Goal: Transaction & Acquisition: Purchase product/service

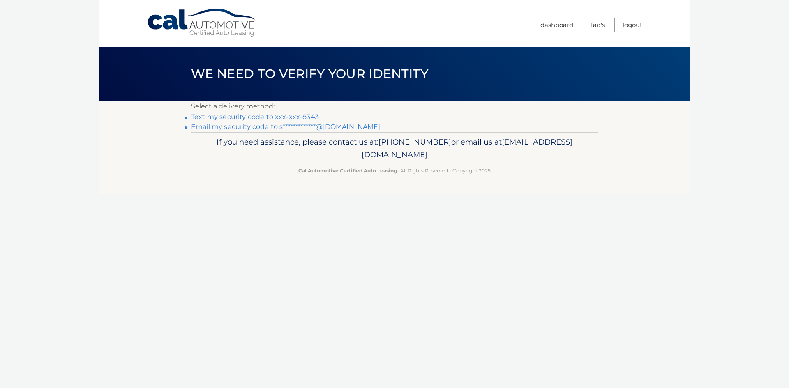
click at [268, 118] on link "Text my security code to xxx-xxx-8343" at bounding box center [255, 117] width 128 height 8
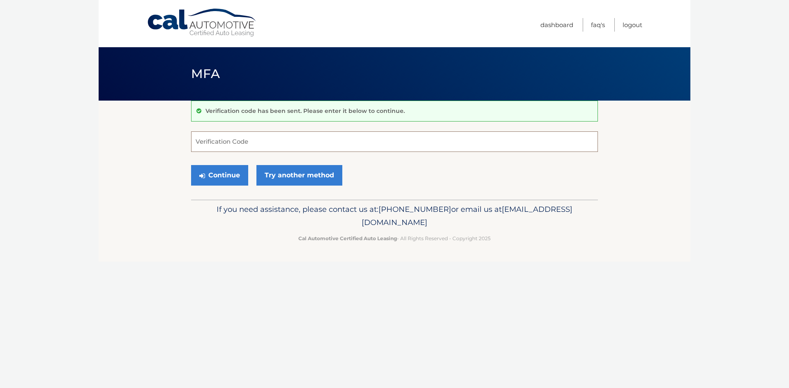
click at [249, 139] on input "Verification Code" at bounding box center [394, 141] width 407 height 21
type input "609126"
click at [223, 170] on button "Continue" at bounding box center [219, 175] width 57 height 21
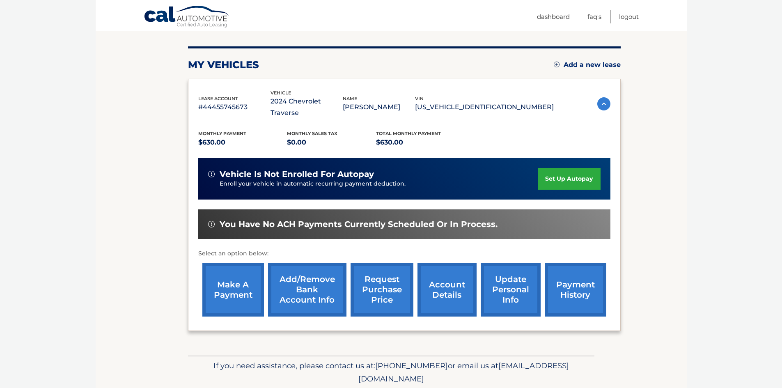
scroll to position [110, 0]
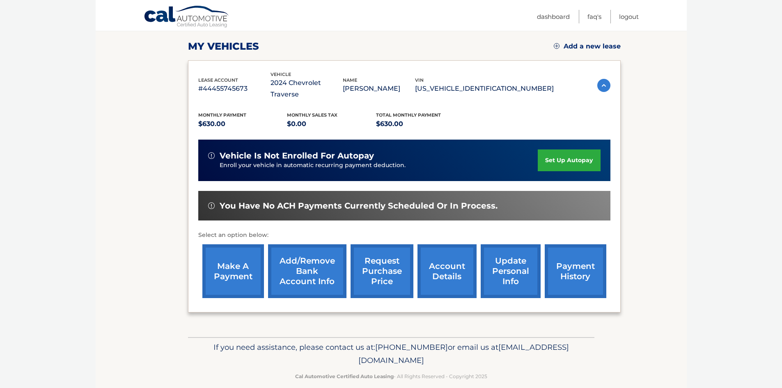
click at [238, 265] on link "make a payment" at bounding box center [233, 271] width 62 height 54
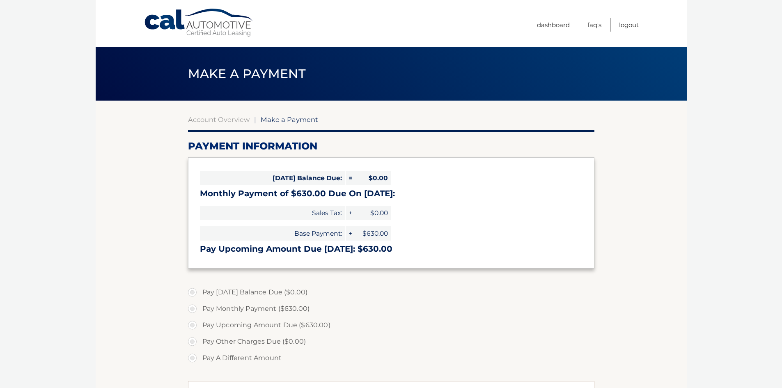
select select "NWQzMGFhZWEtNzkzZC00ODgzLThlYzItZTBmYzExYmI4YTE5"
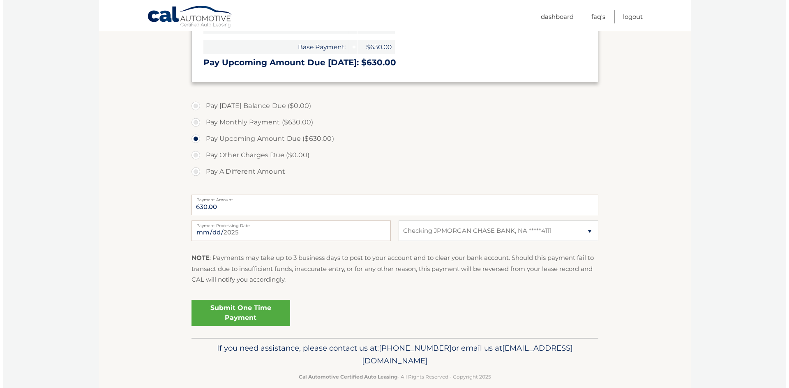
scroll to position [199, 0]
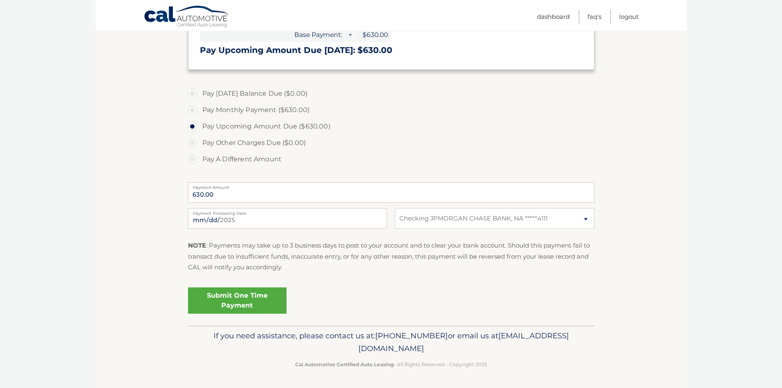
click at [233, 299] on link "Submit One Time Payment" at bounding box center [237, 301] width 99 height 26
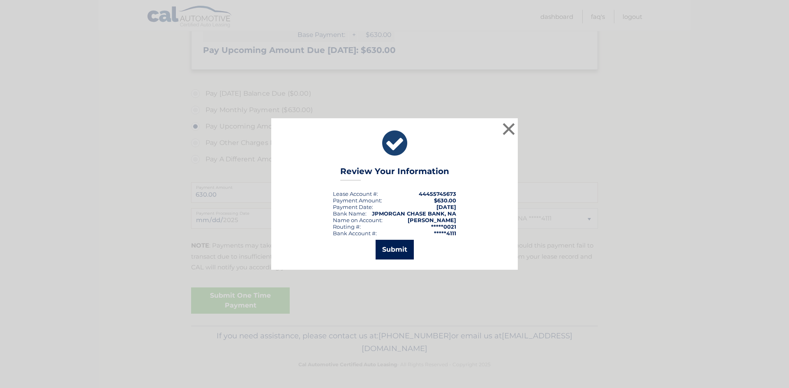
click at [405, 251] on button "Submit" at bounding box center [394, 250] width 38 height 20
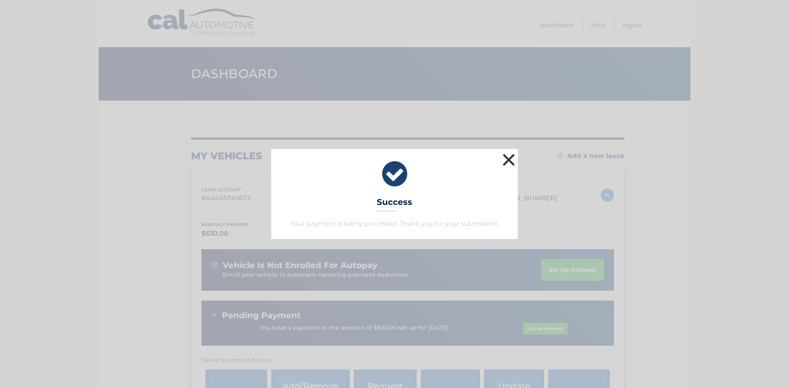
click at [508, 155] on button "×" at bounding box center [508, 160] width 16 height 16
